Goal: Find specific page/section: Find specific page/section

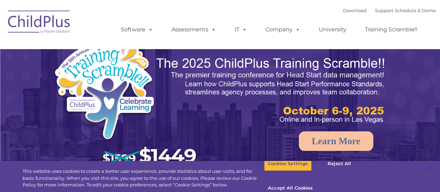
select select "MEDIUM"
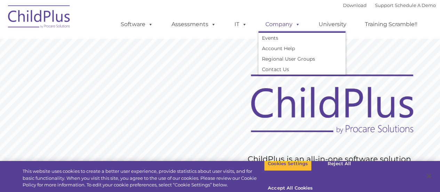
click at [292, 27] on span at bounding box center [296, 24] width 8 height 7
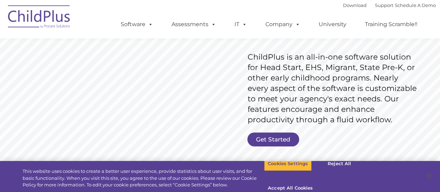
scroll to position [80, 0]
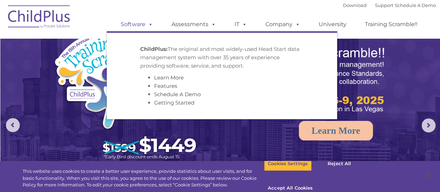
click at [146, 25] on span at bounding box center [149, 24] width 8 height 7
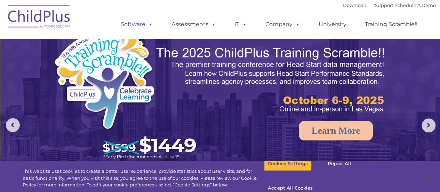
click at [146, 25] on span at bounding box center [149, 24] width 8 height 7
click at [175, 143] on img at bounding box center [127, 95] width 148 height 137
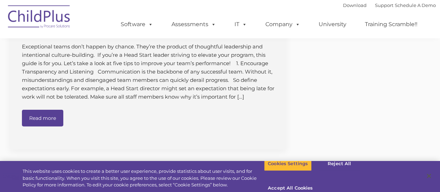
scroll to position [1055, 0]
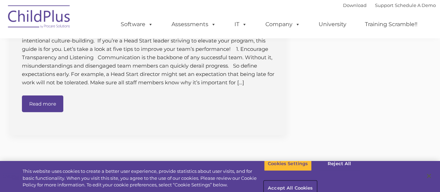
click at [316, 181] on button "Accept All Cookies" at bounding box center [290, 188] width 53 height 15
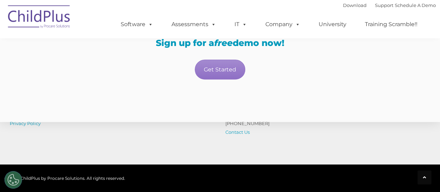
scroll to position [1523, 0]
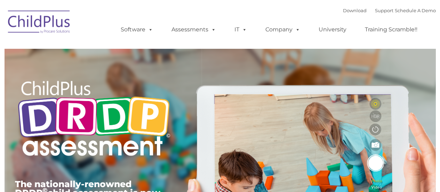
type input ""
